Goal: Information Seeking & Learning: Learn about a topic

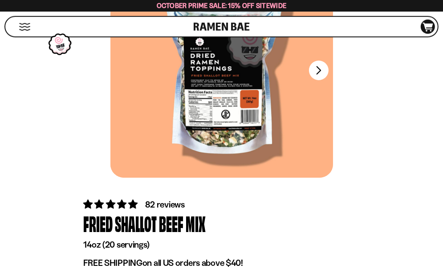
scroll to position [107, 0]
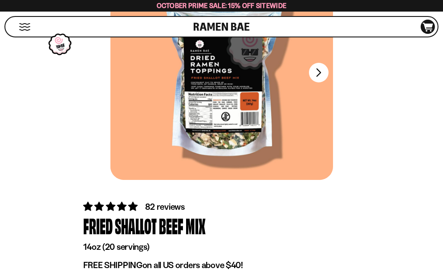
click at [231, 104] on div at bounding box center [222, 72] width 223 height 215
click at [325, 67] on button "FADCB6FD-DFAB-4417-9F21-029242090B77" at bounding box center [318, 72] width 21 height 21
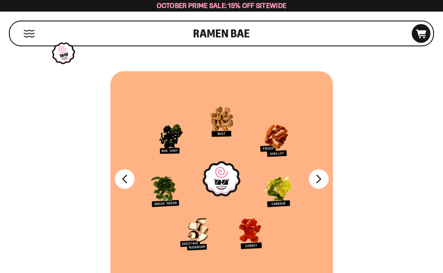
scroll to position [0, 0]
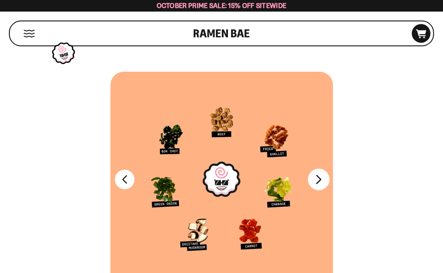
click at [329, 175] on button "FADCB6FD-DFAB-4417-9F21-029242090B77" at bounding box center [318, 178] width 21 height 21
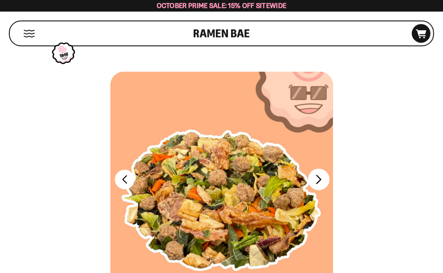
click at [329, 175] on button "FADCB6FD-DFAB-4417-9F21-029242090B77" at bounding box center [318, 178] width 21 height 21
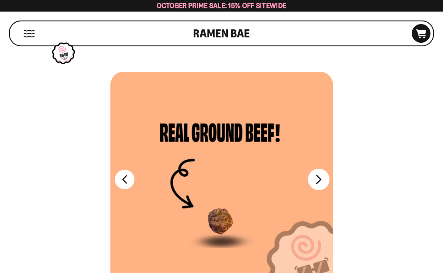
click at [329, 175] on button "FADCB6FD-DFAB-4417-9F21-029242090B77" at bounding box center [318, 178] width 21 height 21
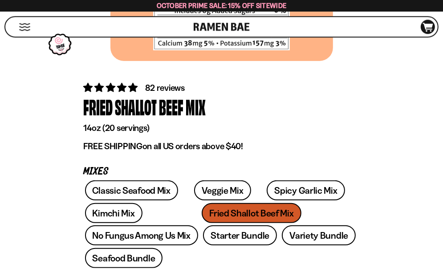
scroll to position [267, 0]
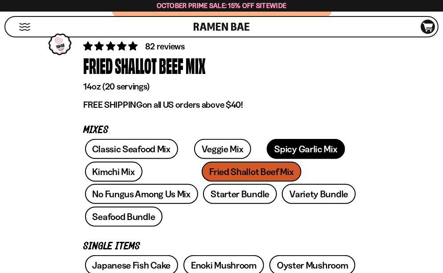
click at [267, 147] on link "Spicy Garlic Mix" at bounding box center [306, 149] width 78 height 20
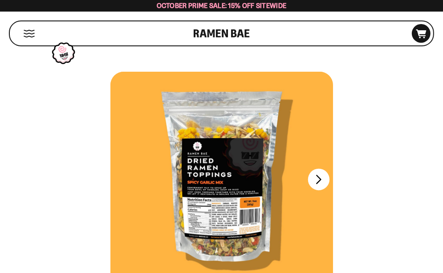
click at [329, 174] on button "FADCB6FD-DFAB-4417-9F21-029242090B77" at bounding box center [318, 178] width 21 height 21
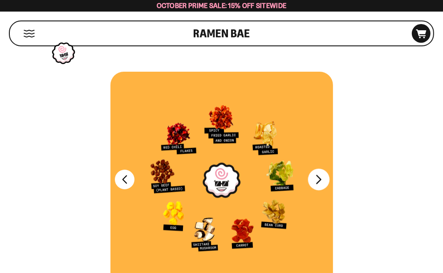
click at [329, 174] on button "FADCB6FD-DFAB-4417-9F21-029242090B77" at bounding box center [318, 178] width 21 height 21
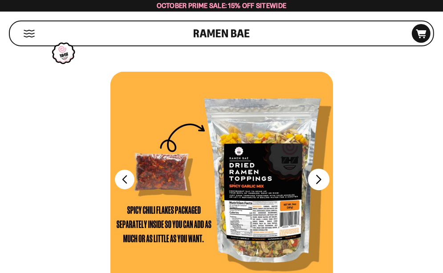
click at [329, 174] on button "FADCB6FD-DFAB-4417-9F21-029242090B77" at bounding box center [318, 178] width 21 height 21
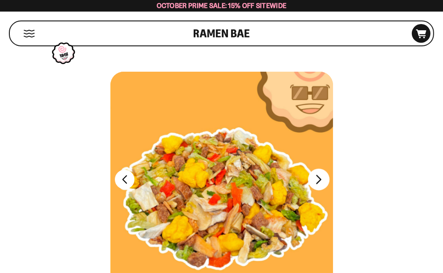
click at [329, 174] on button "FADCB6FD-DFAB-4417-9F21-029242090B77" at bounding box center [318, 178] width 21 height 21
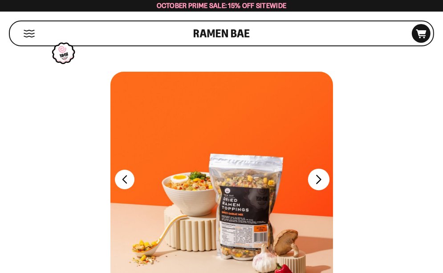
click at [329, 174] on button "FADCB6FD-DFAB-4417-9F21-029242090B77" at bounding box center [318, 178] width 21 height 21
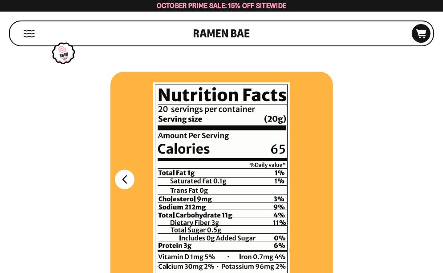
click at [29, 33] on button "Mobile Menu Trigger" at bounding box center [29, 34] width 12 height 8
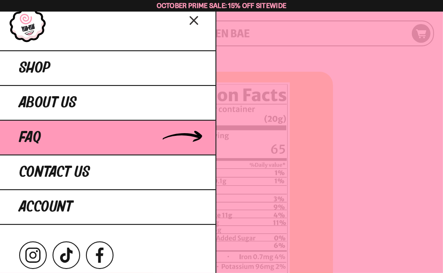
click at [33, 146] on span "FAQ" at bounding box center [30, 138] width 22 height 16
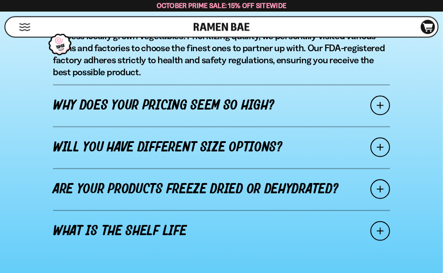
scroll to position [856, 0]
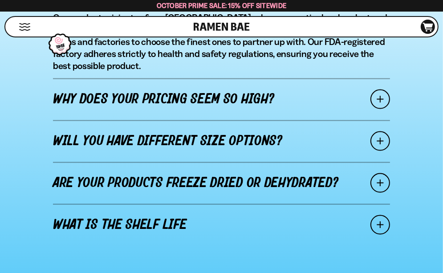
click at [144, 113] on link "Why does your pricing seem so high?" at bounding box center [221, 99] width 337 height 42
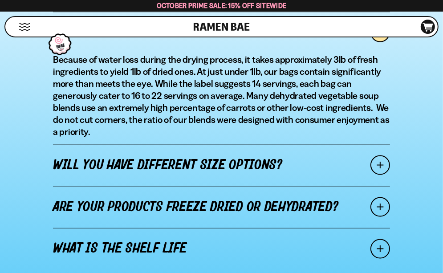
click at [117, 183] on link "Will you have different size options?" at bounding box center [221, 165] width 337 height 42
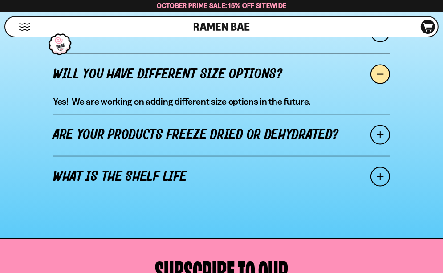
click at [117, 156] on link "Are your products freeze dried or dehydrated?" at bounding box center [221, 135] width 337 height 42
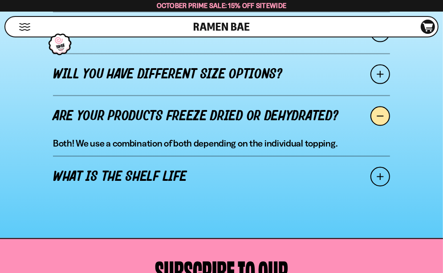
click at [124, 198] on link "What is the shelf life" at bounding box center [221, 177] width 337 height 42
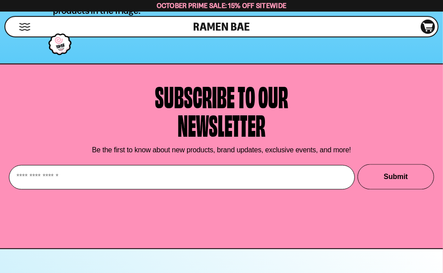
scroll to position [1070, 0]
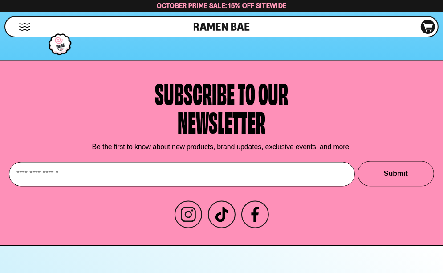
click at [203, 187] on input "Enter your email" at bounding box center [182, 174] width 346 height 25
click at [111, 187] on input "Enter your email" at bounding box center [182, 174] width 346 height 25
click at [30, 187] on input "Enter your email" at bounding box center [182, 174] width 346 height 25
